Goal: Information Seeking & Learning: Learn about a topic

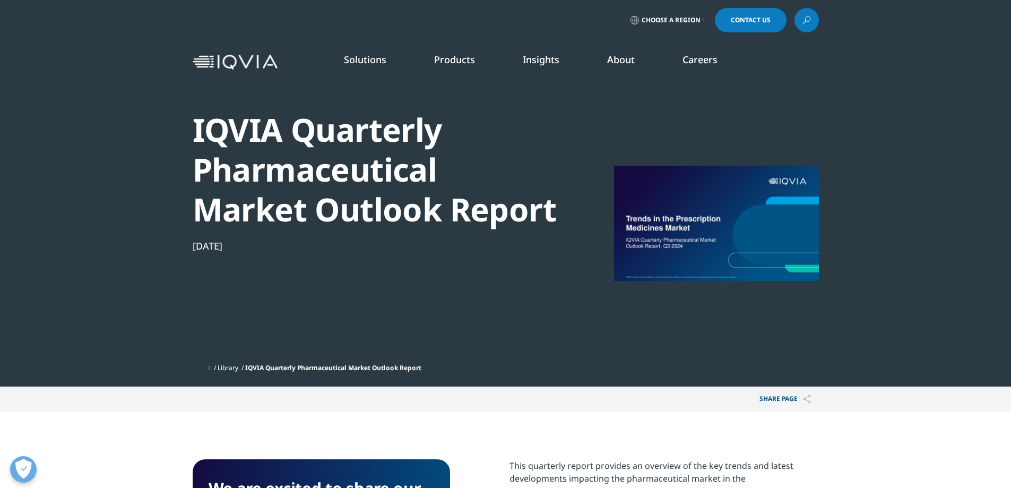
scroll to position [411, 626]
click at [736, 174] on div at bounding box center [716, 222] width 205 height 239
click at [740, 205] on div at bounding box center [716, 222] width 205 height 239
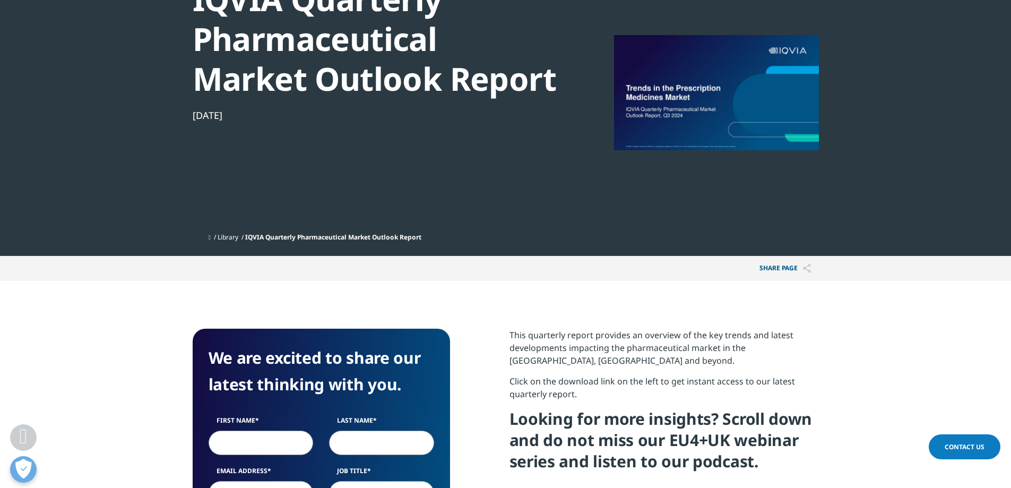
scroll to position [53, 0]
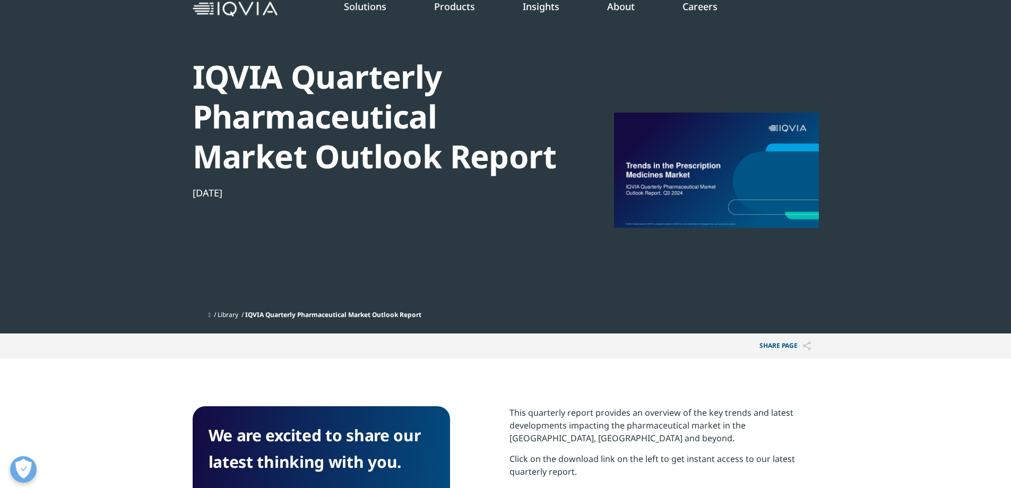
drag, startPoint x: 796, startPoint y: 142, endPoint x: 728, endPoint y: 163, distance: 71.8
drag, startPoint x: 728, startPoint y: 163, endPoint x: 655, endPoint y: 204, distance: 83.4
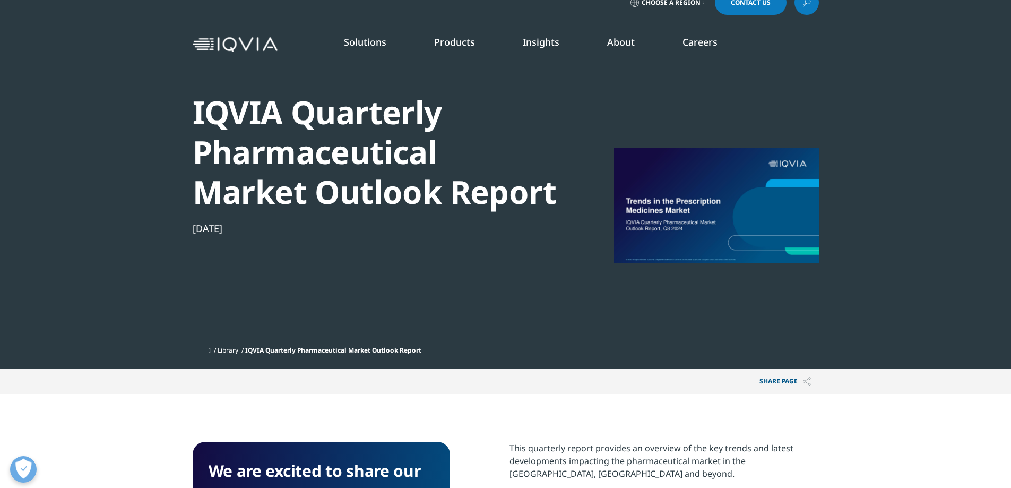
scroll to position [0, 0]
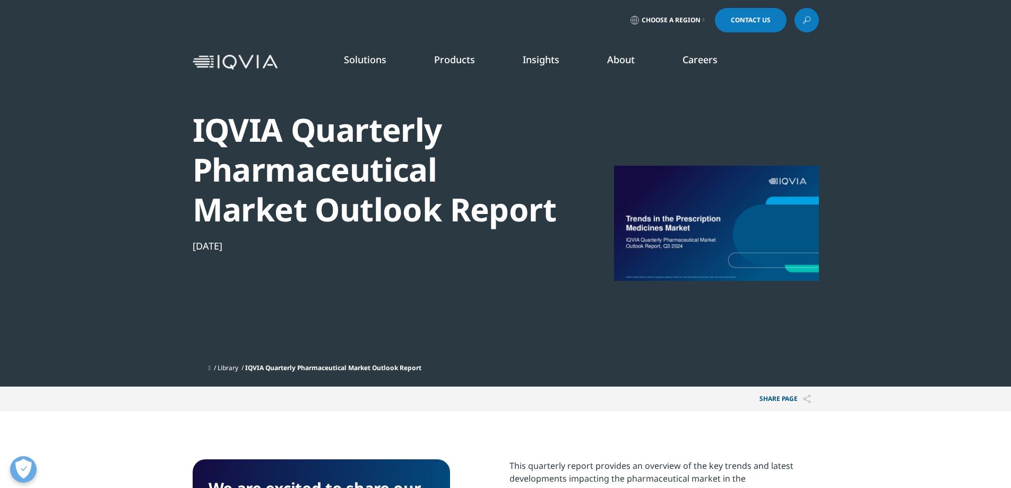
click at [945, 170] on section "IQVIA Quarterly Pharmaceutical Market Outlook Report [DATE] Library IQVIA Quart…" at bounding box center [505, 193] width 1011 height 386
click at [1009, 119] on section "IQVIA Quarterly Pharmaceutical Market Outlook Report [DATE] Library IQVIA Quart…" at bounding box center [505, 193] width 1011 height 386
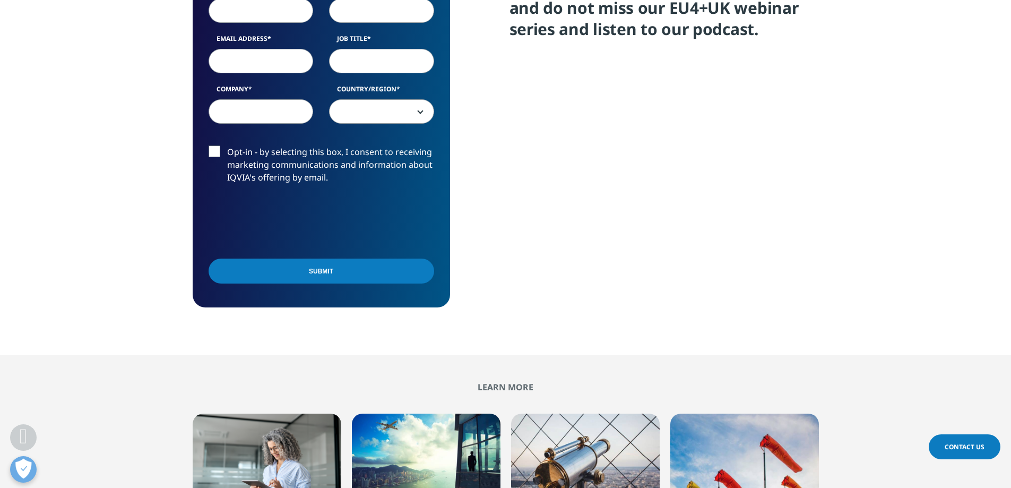
scroll to position [400, 0]
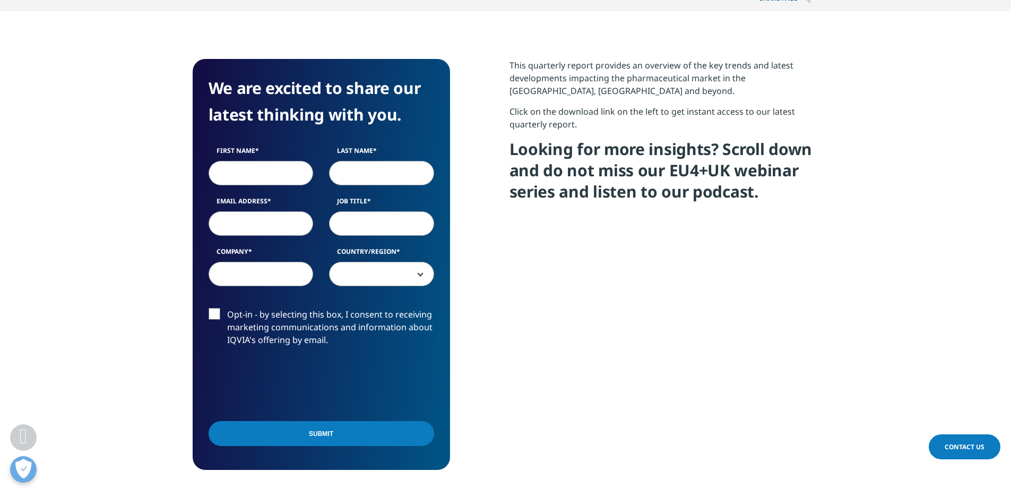
click at [251, 175] on input "First Name" at bounding box center [261, 173] width 105 height 24
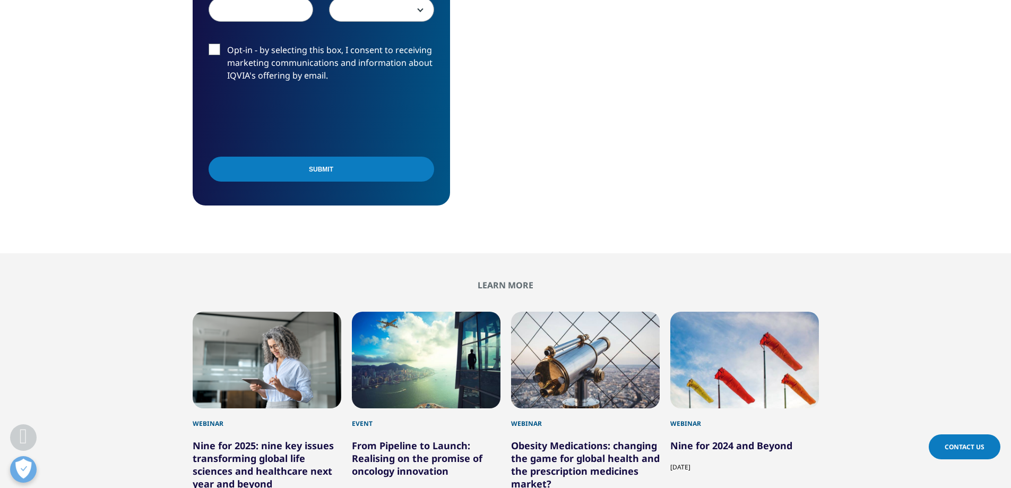
scroll to position [772, 0]
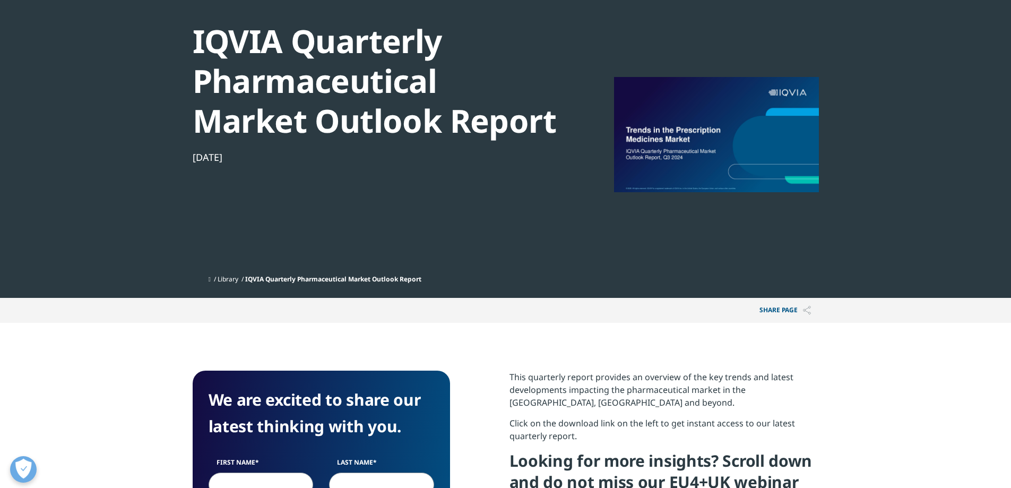
scroll to position [82, 0]
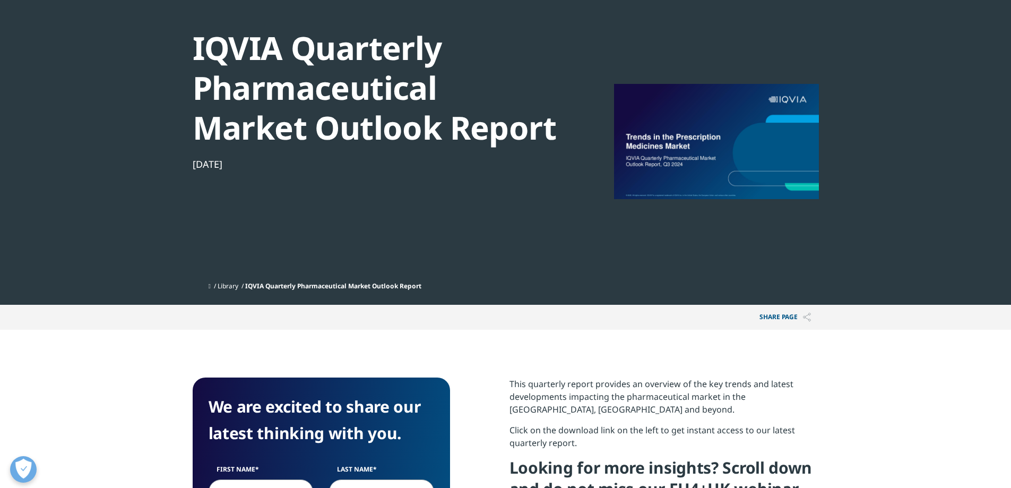
click at [395, 288] on span "IQVIA Quarterly Pharmaceutical Market Outlook Report" at bounding box center [333, 285] width 176 height 9
click at [231, 287] on link "Library" at bounding box center [228, 285] width 21 height 9
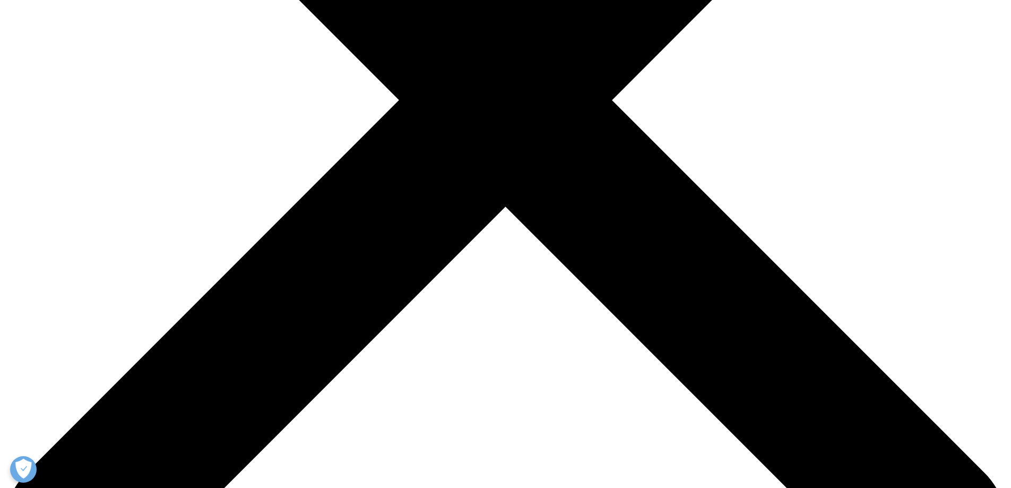
scroll to position [212, 0]
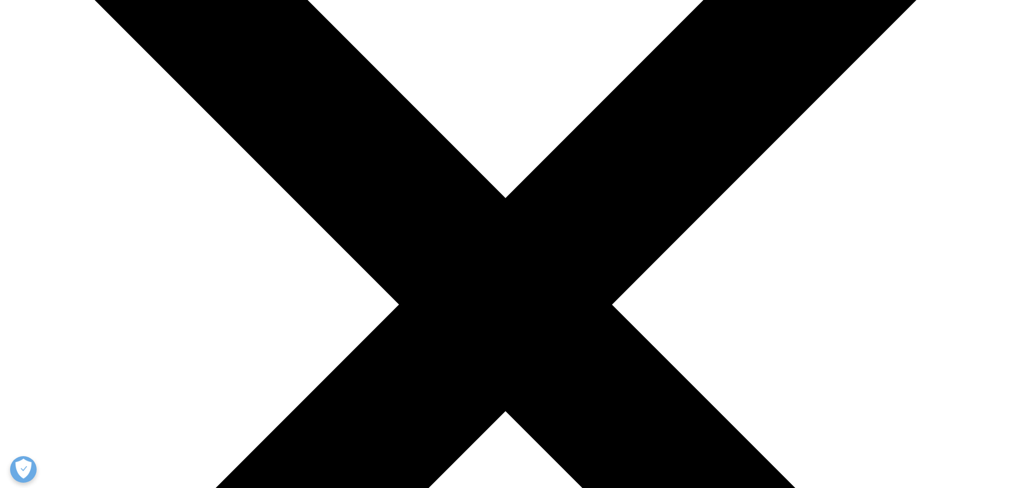
drag, startPoint x: 780, startPoint y: 171, endPoint x: 655, endPoint y: 197, distance: 127.5
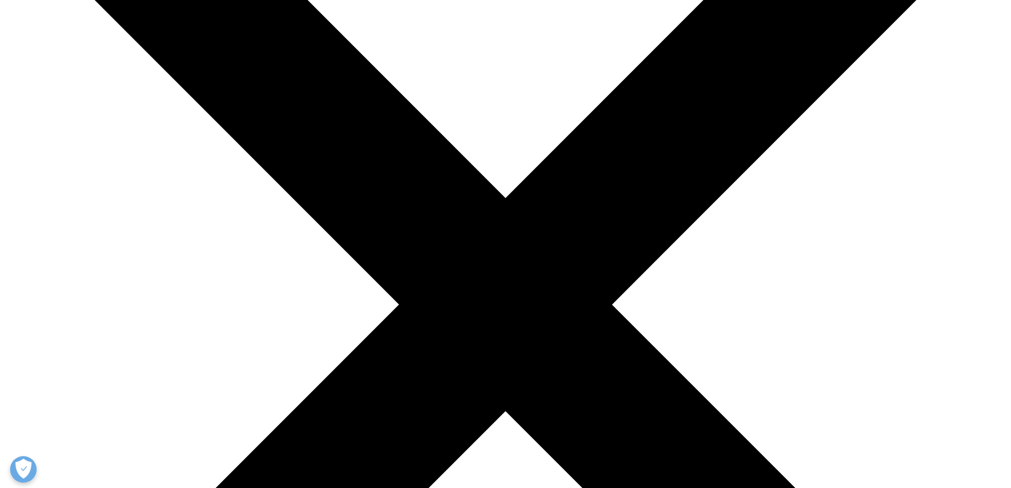
type input "europe"
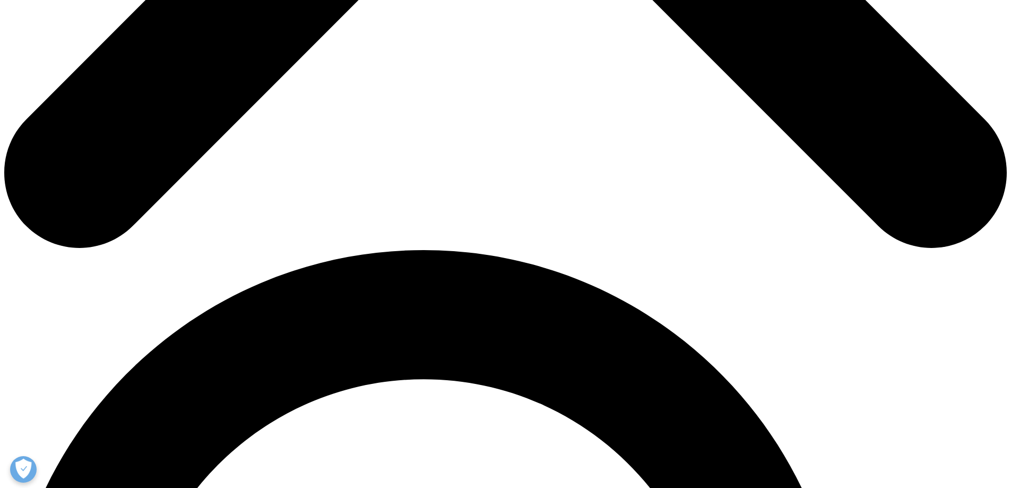
scroll to position [796, 0]
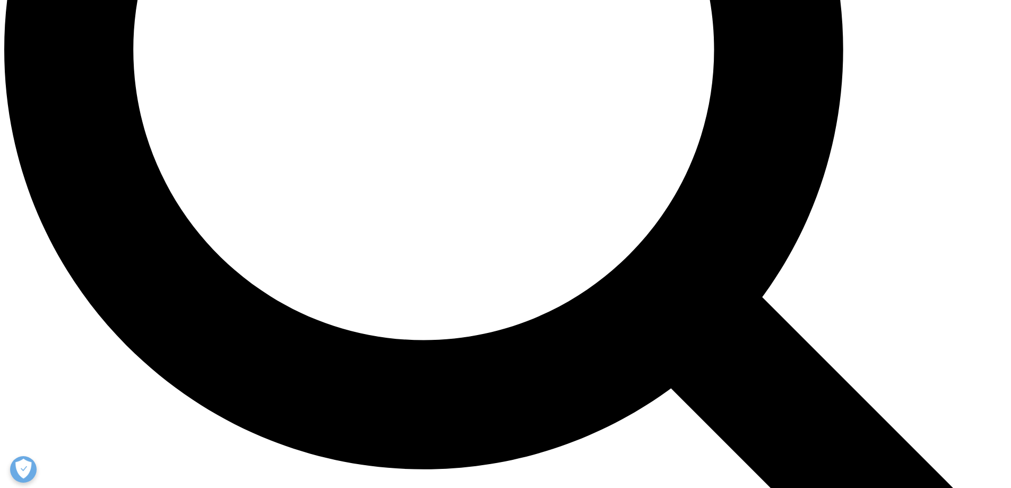
scroll to position [1486, 0]
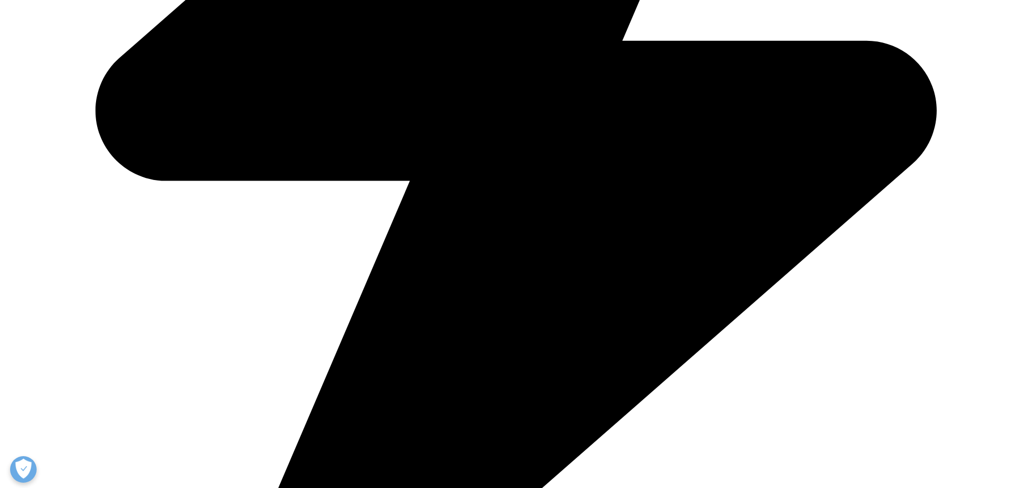
scroll to position [2176, 0]
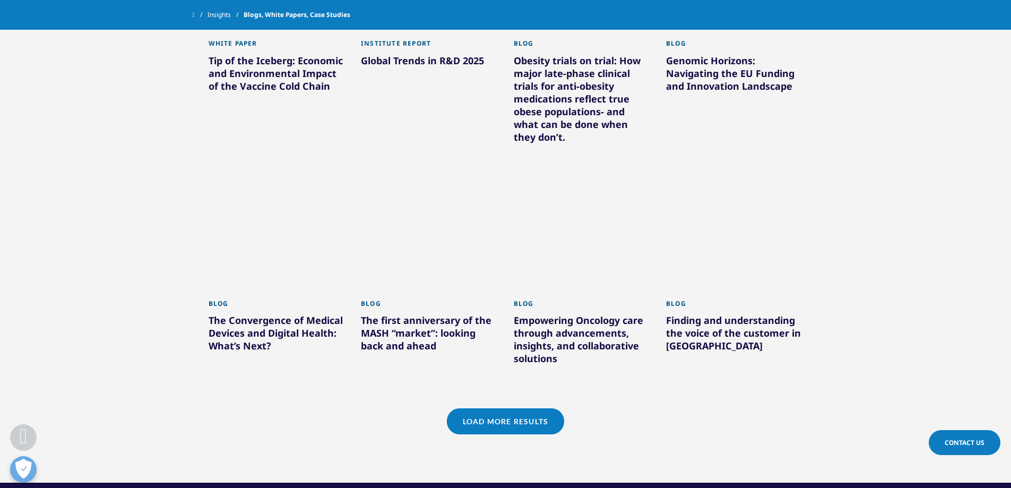
click at [515, 408] on link "Load More Results" at bounding box center [505, 421] width 117 height 26
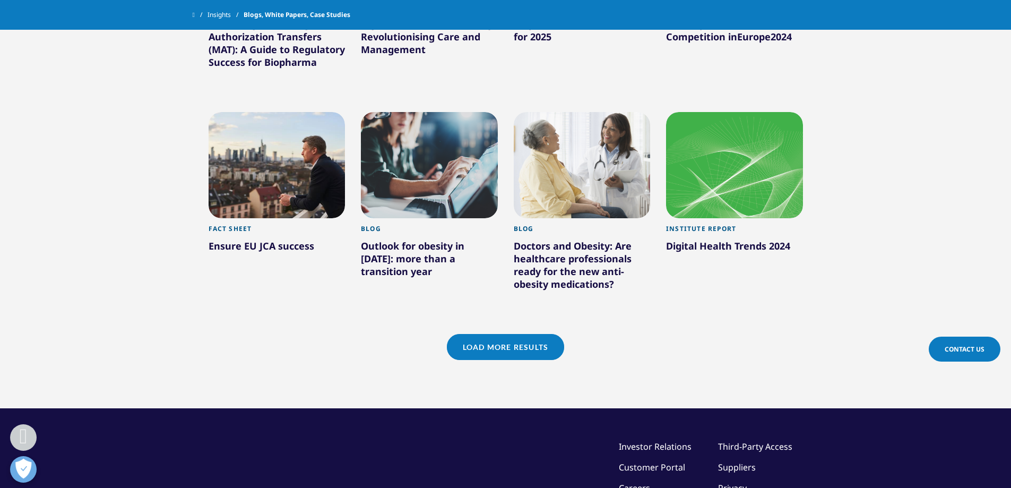
scroll to position [2972, 0]
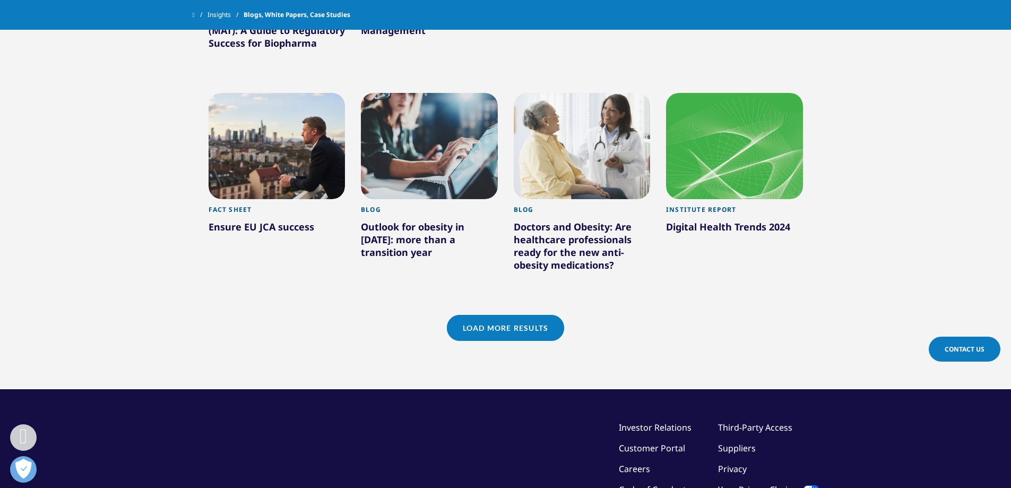
click at [553, 315] on link "Load More Results" at bounding box center [505, 328] width 117 height 26
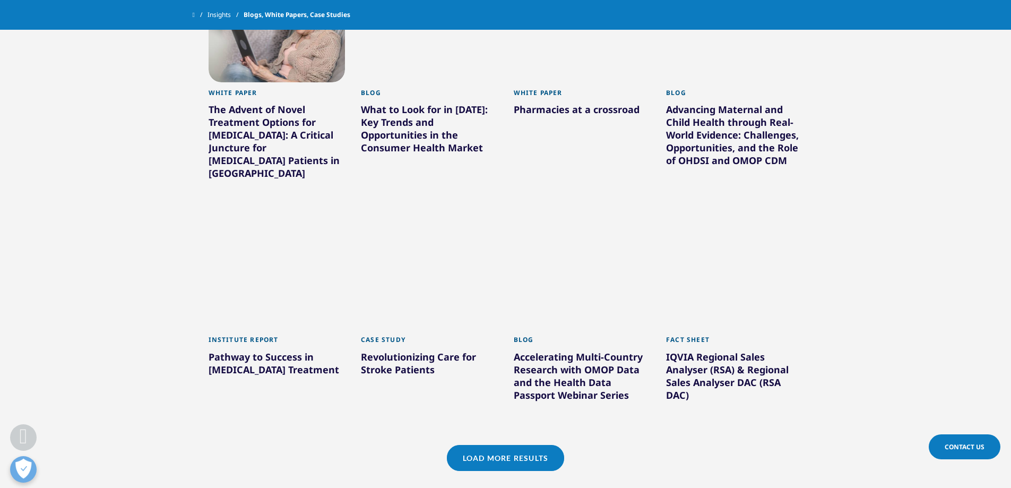
scroll to position [3556, 0]
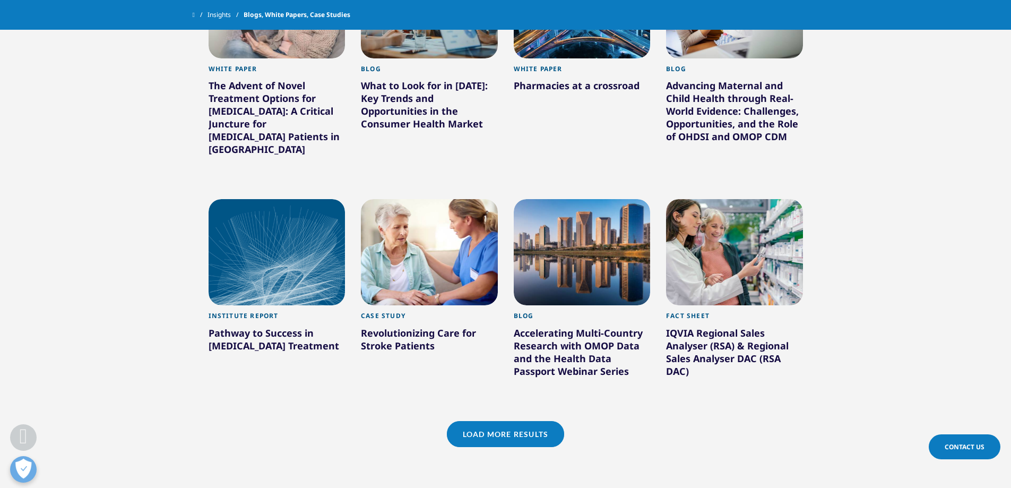
click at [489, 421] on link "Load More Results" at bounding box center [505, 434] width 117 height 26
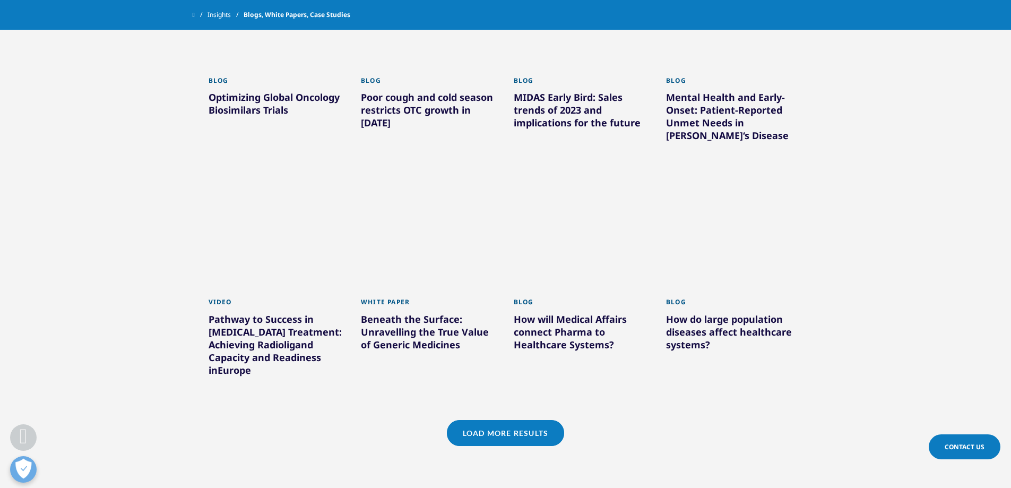
scroll to position [4246, 0]
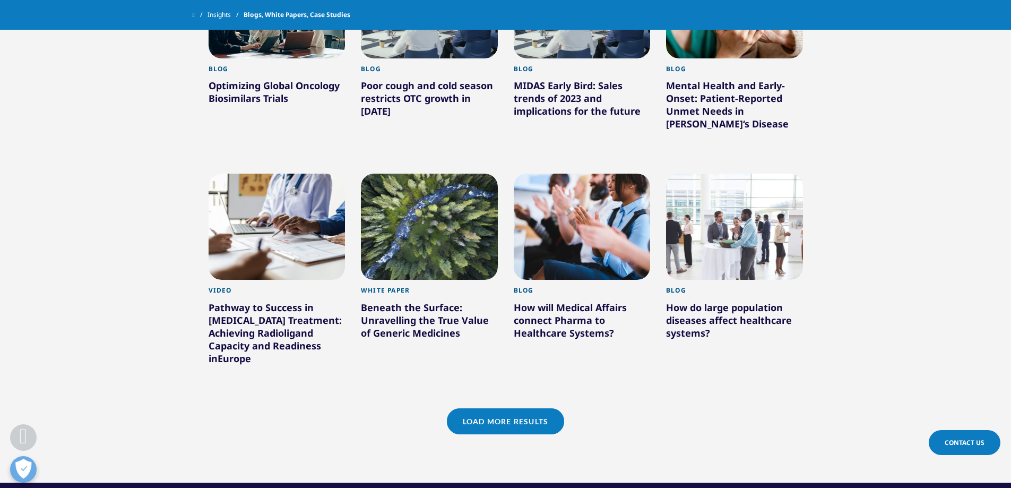
click at [530, 408] on link "Load More Results" at bounding box center [505, 421] width 117 height 26
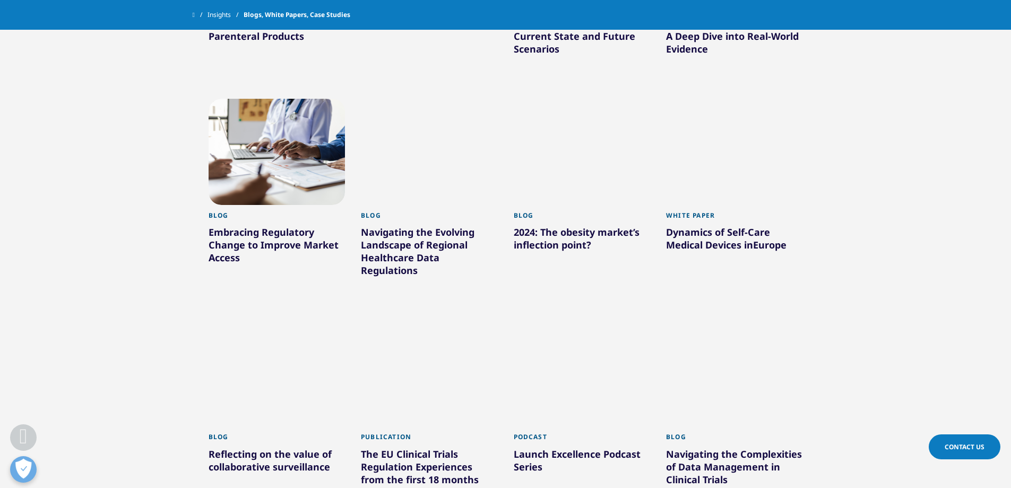
scroll to position [4829, 0]
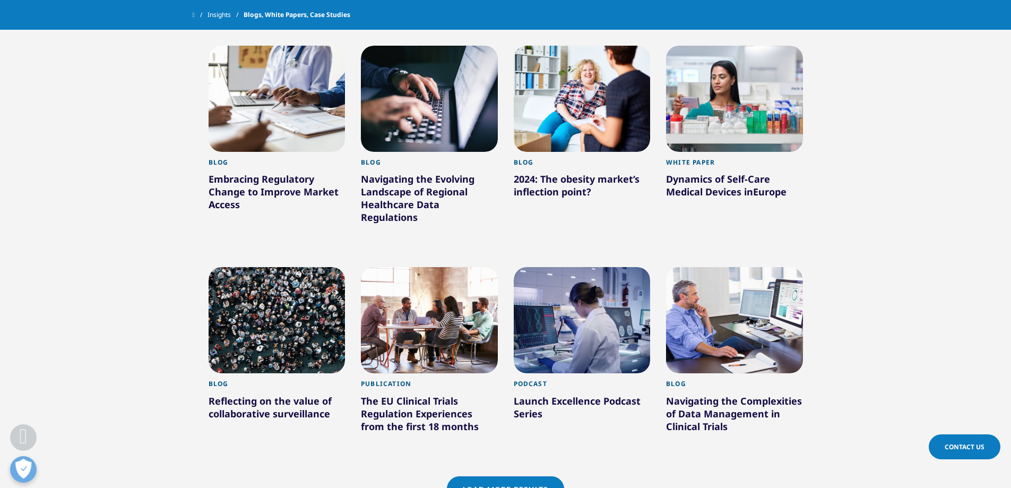
click at [474, 476] on link "Load More Results" at bounding box center [505, 489] width 117 height 26
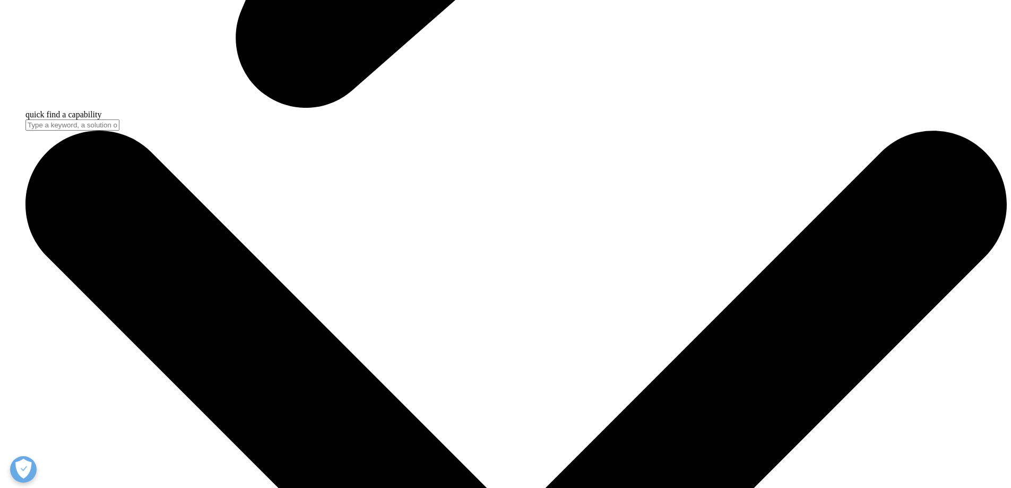
scroll to position [4246, 0]
